Goal: Transaction & Acquisition: Book appointment/travel/reservation

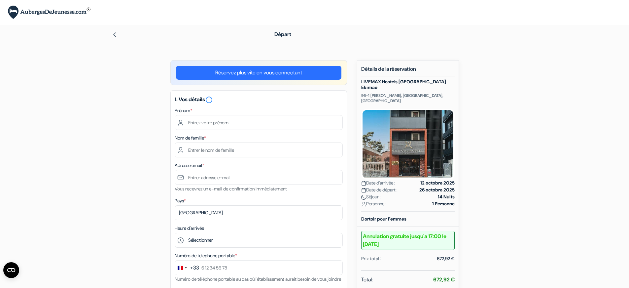
scroll to position [33, 0]
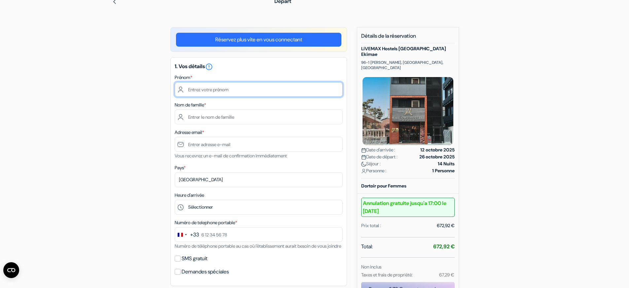
click at [193, 86] on input "text" at bounding box center [259, 89] width 168 height 15
type input "indira"
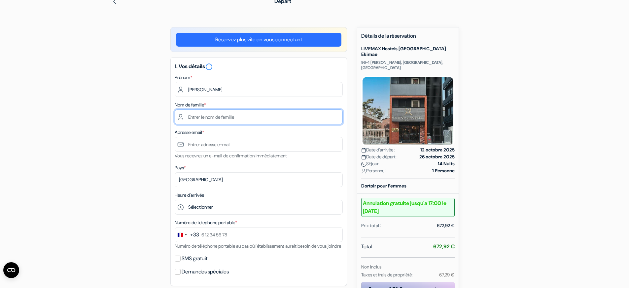
click at [196, 118] on input "text" at bounding box center [259, 116] width 168 height 15
type input "lebrin"
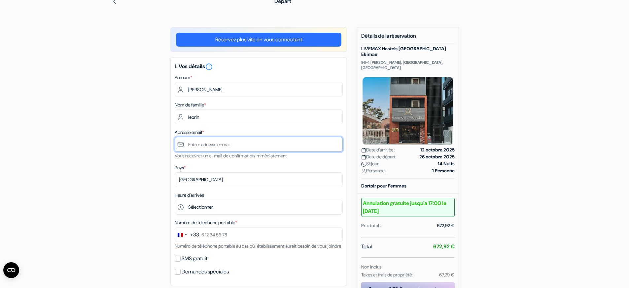
click at [198, 146] on input "text" at bounding box center [259, 144] width 168 height 15
type input "[EMAIL_ADDRESS][DOMAIN_NAME]"
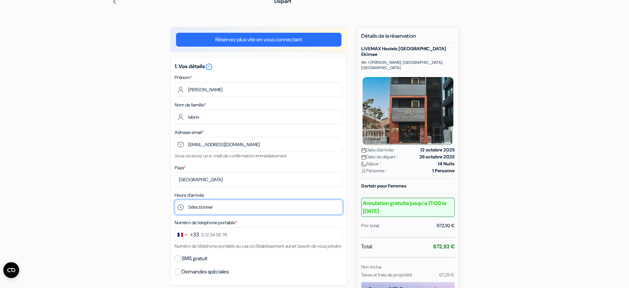
click at [229, 210] on select "Sélectionner 15:00 16:00 17:00 18:00 19:00 20:00 21:00 22:00 23:00" at bounding box center [259, 206] width 168 height 15
select select "18"
click at [175, 199] on select "Sélectionner 15:00 16:00 17:00 18:00 19:00 20:00 21:00 22:00 23:00" at bounding box center [259, 206] width 168 height 15
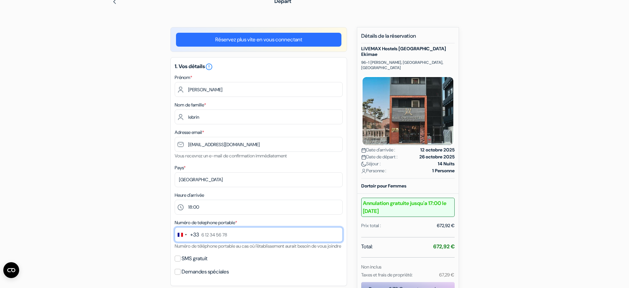
click at [241, 236] on input "text" at bounding box center [259, 234] width 168 height 15
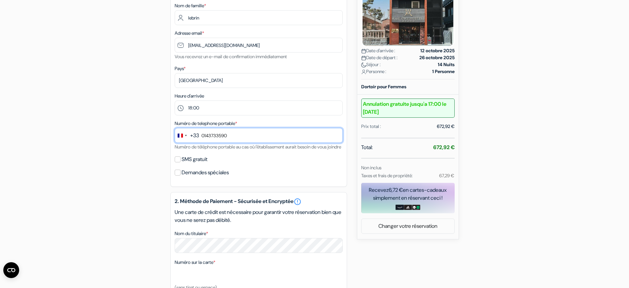
scroll to position [165, 0]
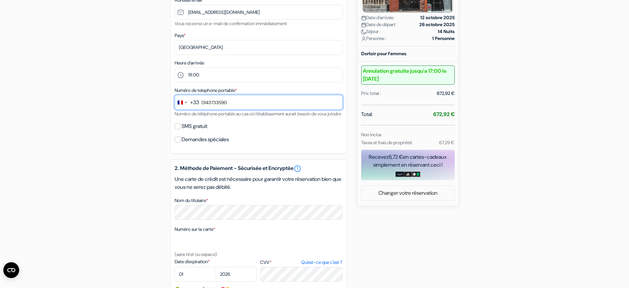
type input "0143733590"
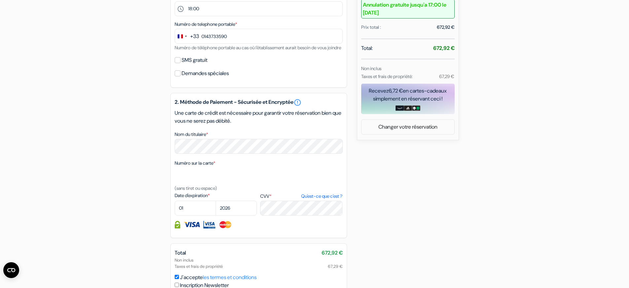
scroll to position [264, 0]
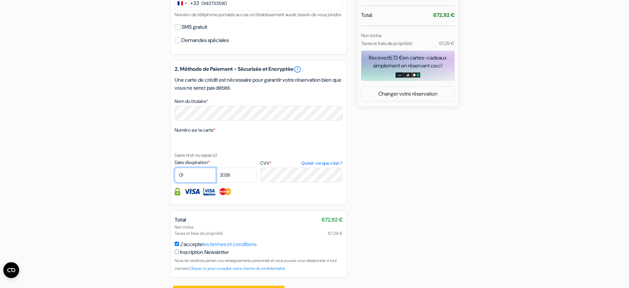
click at [187, 180] on select "01 02 03 04 05 06 07 08 09 10 11 12" at bounding box center [195, 174] width 41 height 15
select select "09"
click at [175, 175] on select "01 02 03 04 05 06 07 08 09 10 11 12" at bounding box center [195, 174] width 41 height 15
click at [235, 181] on select "2025 2026 2027 2028 2029 2030 2031 2032 2033 2034 2035 2036 2037 2038 2039 2040…" at bounding box center [236, 174] width 41 height 15
select select "2029"
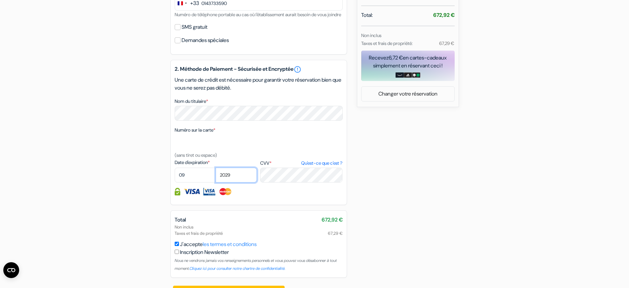
click at [216, 175] on select "2025 2026 2027 2028 2029 2030 2031 2032 2033 2034 2035 2036 2037 2038 2039 2040…" at bounding box center [236, 174] width 41 height 15
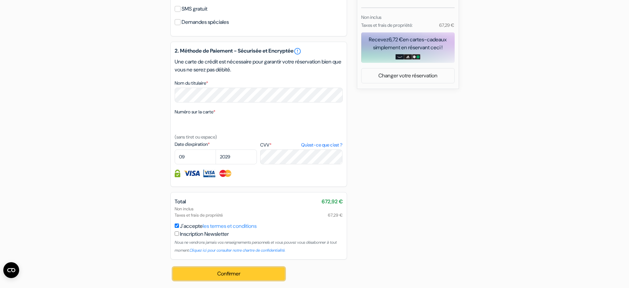
click at [228, 271] on button "Confirmer Loading..." at bounding box center [229, 273] width 112 height 13
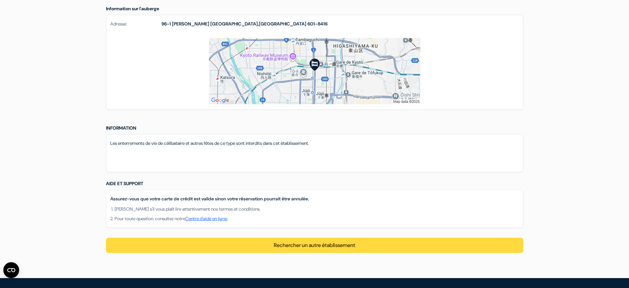
scroll to position [462, 0]
